Goal: Task Accomplishment & Management: Manage account settings

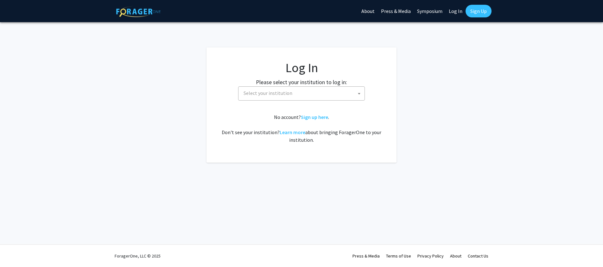
click at [249, 94] on span "Select your institution" at bounding box center [267, 93] width 49 height 6
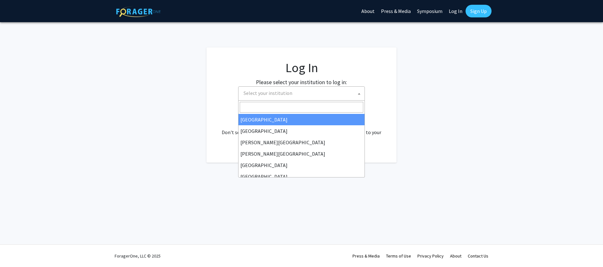
select select "34"
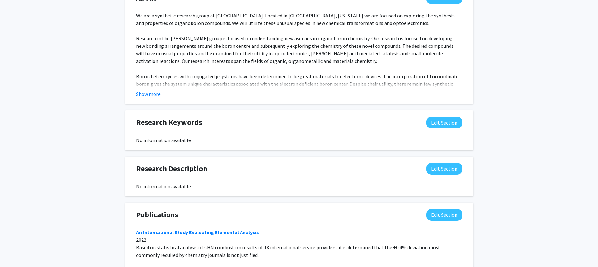
scroll to position [333, 0]
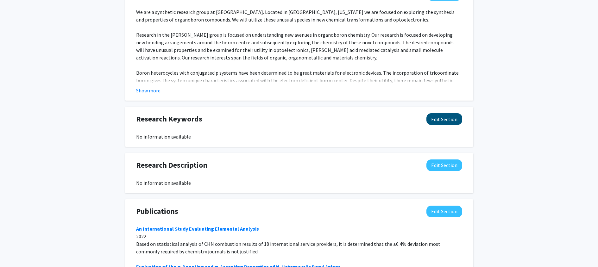
click at [439, 114] on button "Edit Section" at bounding box center [444, 119] width 36 height 12
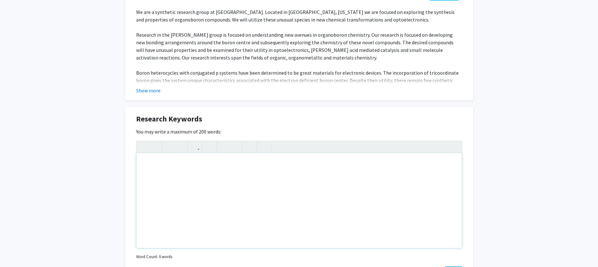
click at [280, 162] on div "Note to users with screen readers: Please deactivate our accessibility plugin f…" at bounding box center [298, 200] width 325 height 95
type textarea "B"
type textarea "C"
type textarea "O"
type textarea "Inorganic Chemistry, Organometallic Chemistry, Organic Chemistry, Materials Che…"
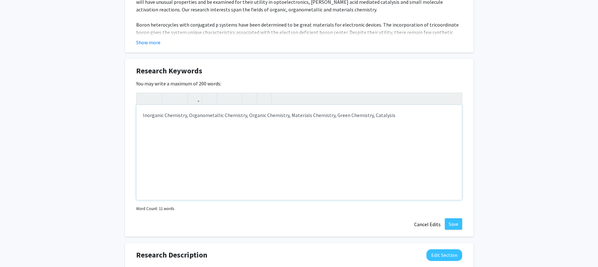
scroll to position [383, 0]
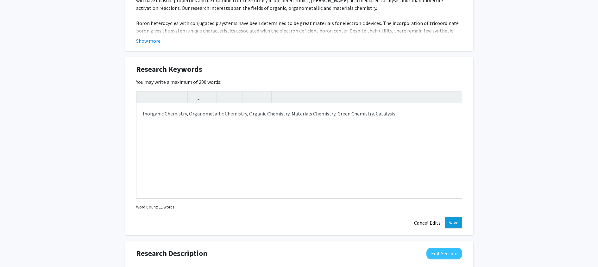
click at [452, 217] on button "Save" at bounding box center [453, 222] width 17 height 11
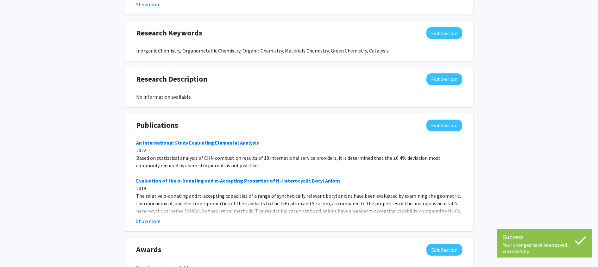
scroll to position [422, 0]
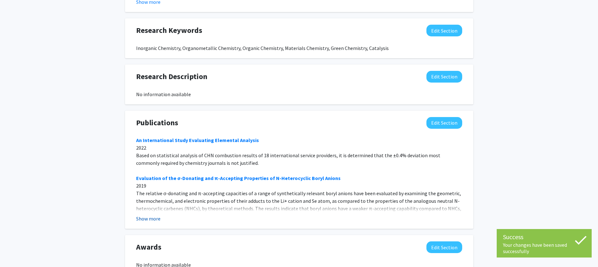
click at [143, 215] on button "Show more" at bounding box center [148, 219] width 24 height 8
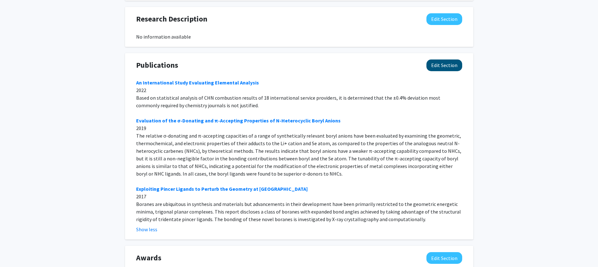
scroll to position [481, 0]
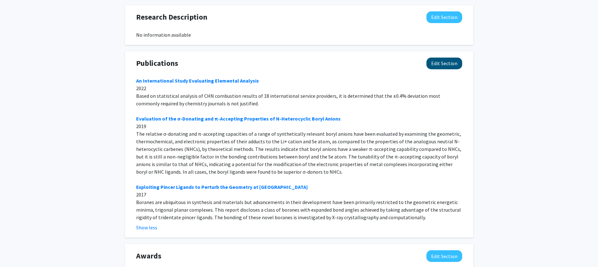
click at [439, 58] on button "Edit Section" at bounding box center [444, 64] width 36 height 12
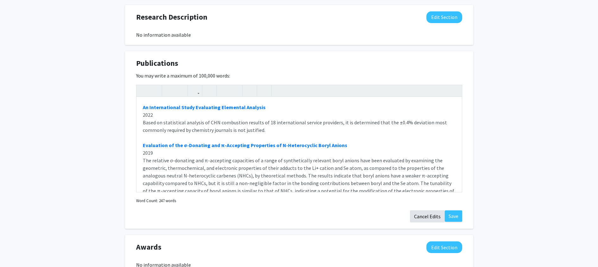
click at [424, 211] on button "Cancel Edits" at bounding box center [427, 217] width 35 height 12
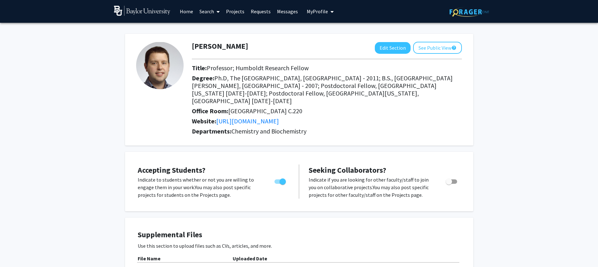
scroll to position [0, 0]
click at [285, 10] on link "Messages" at bounding box center [287, 11] width 27 height 22
